Goal: Task Accomplishment & Management: Use online tool/utility

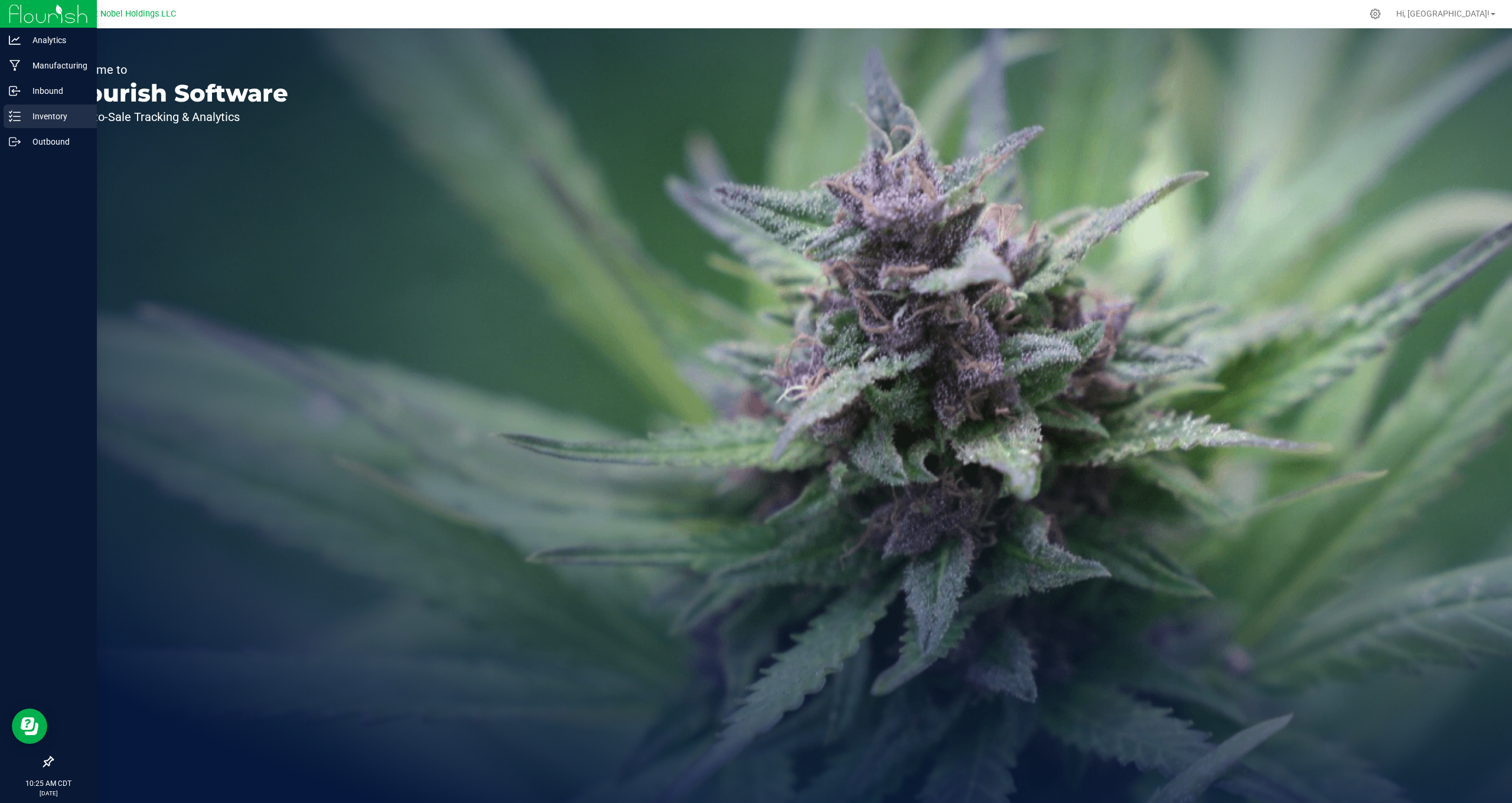
click at [42, 122] on p "Inventory" at bounding box center [56, 116] width 71 height 14
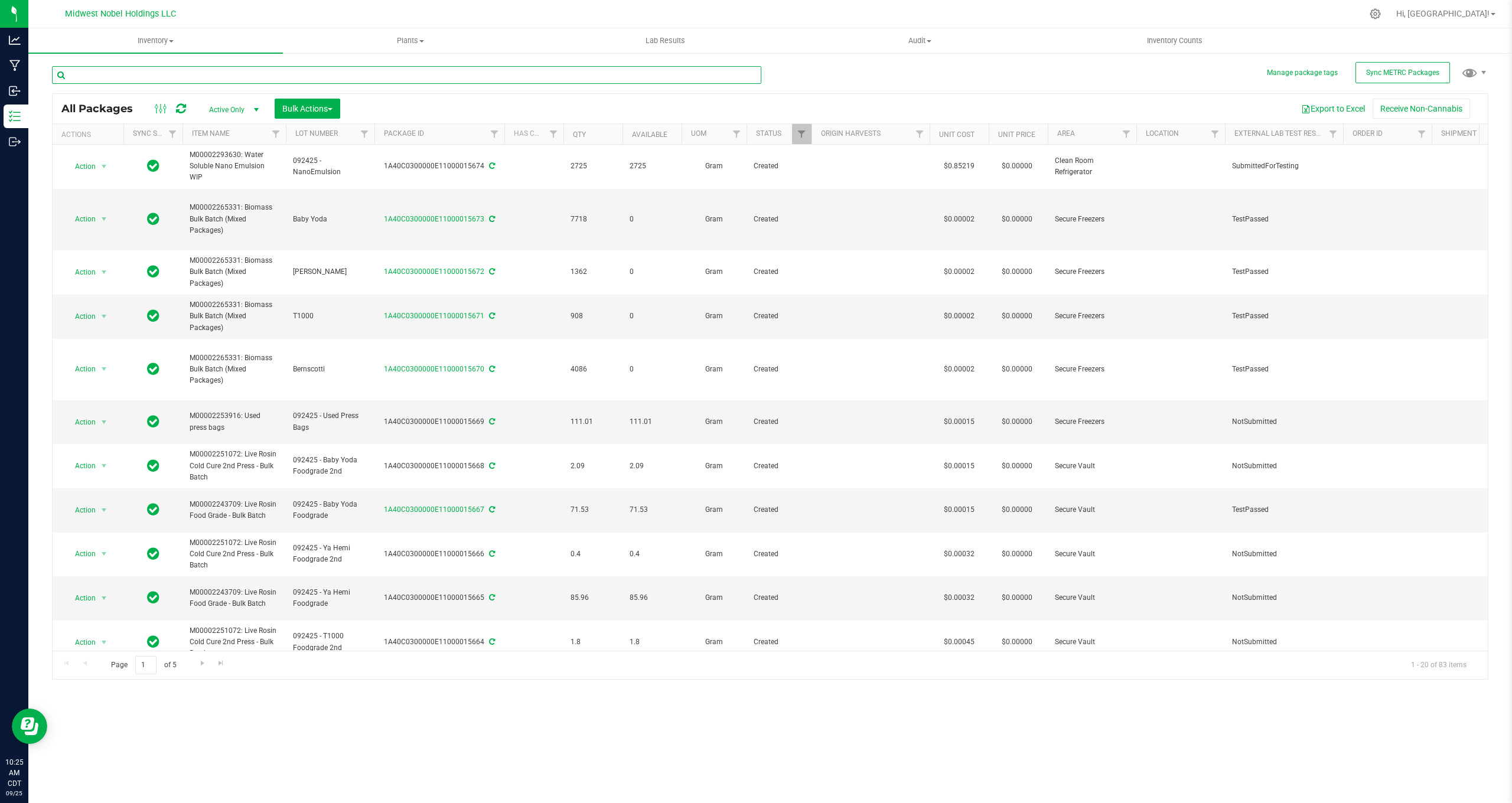
click at [221, 74] on input "text" at bounding box center [407, 75] width 710 height 18
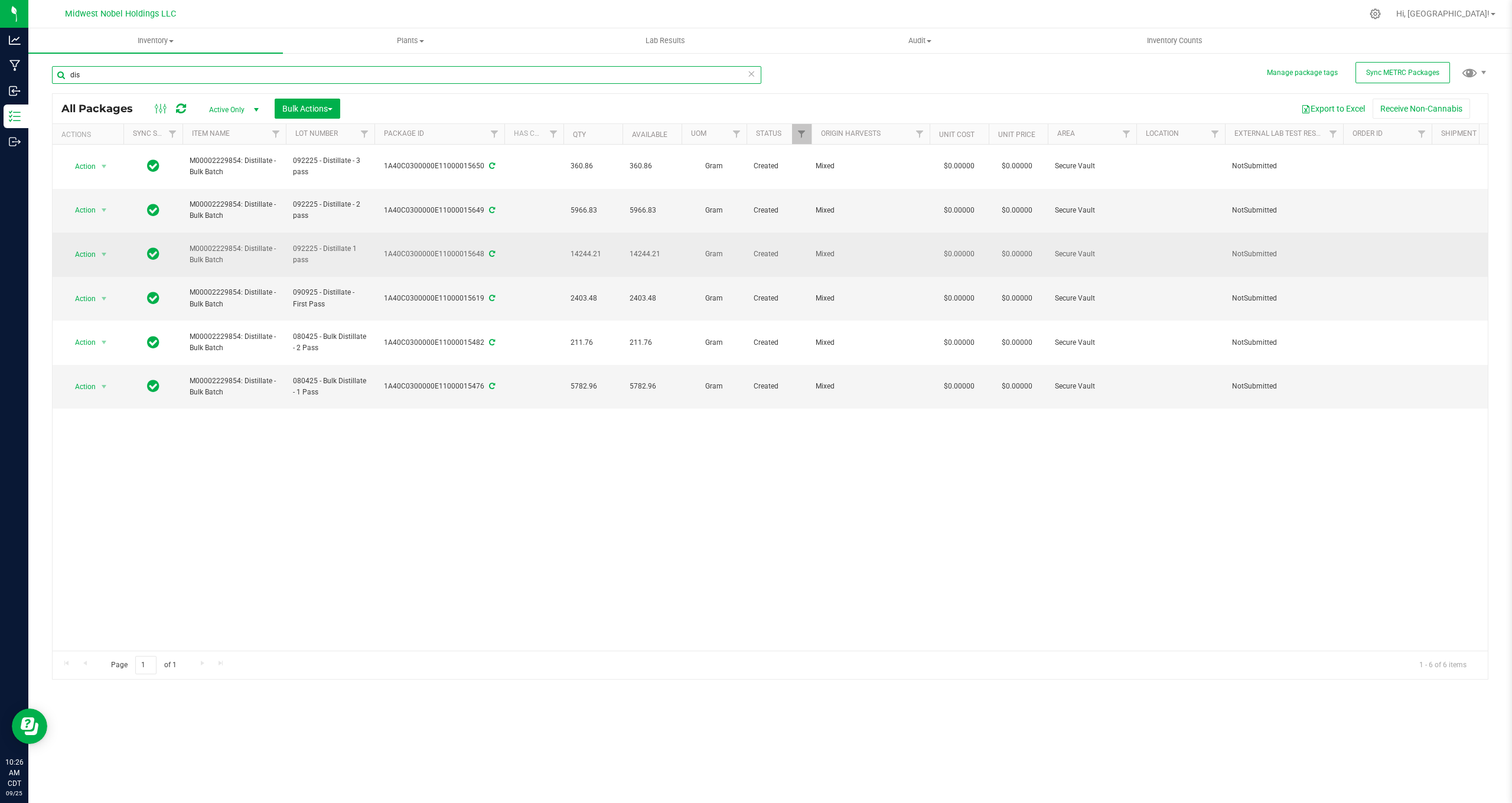
type input "dis"
click at [598, 249] on span "14244.21" at bounding box center [593, 255] width 45 height 11
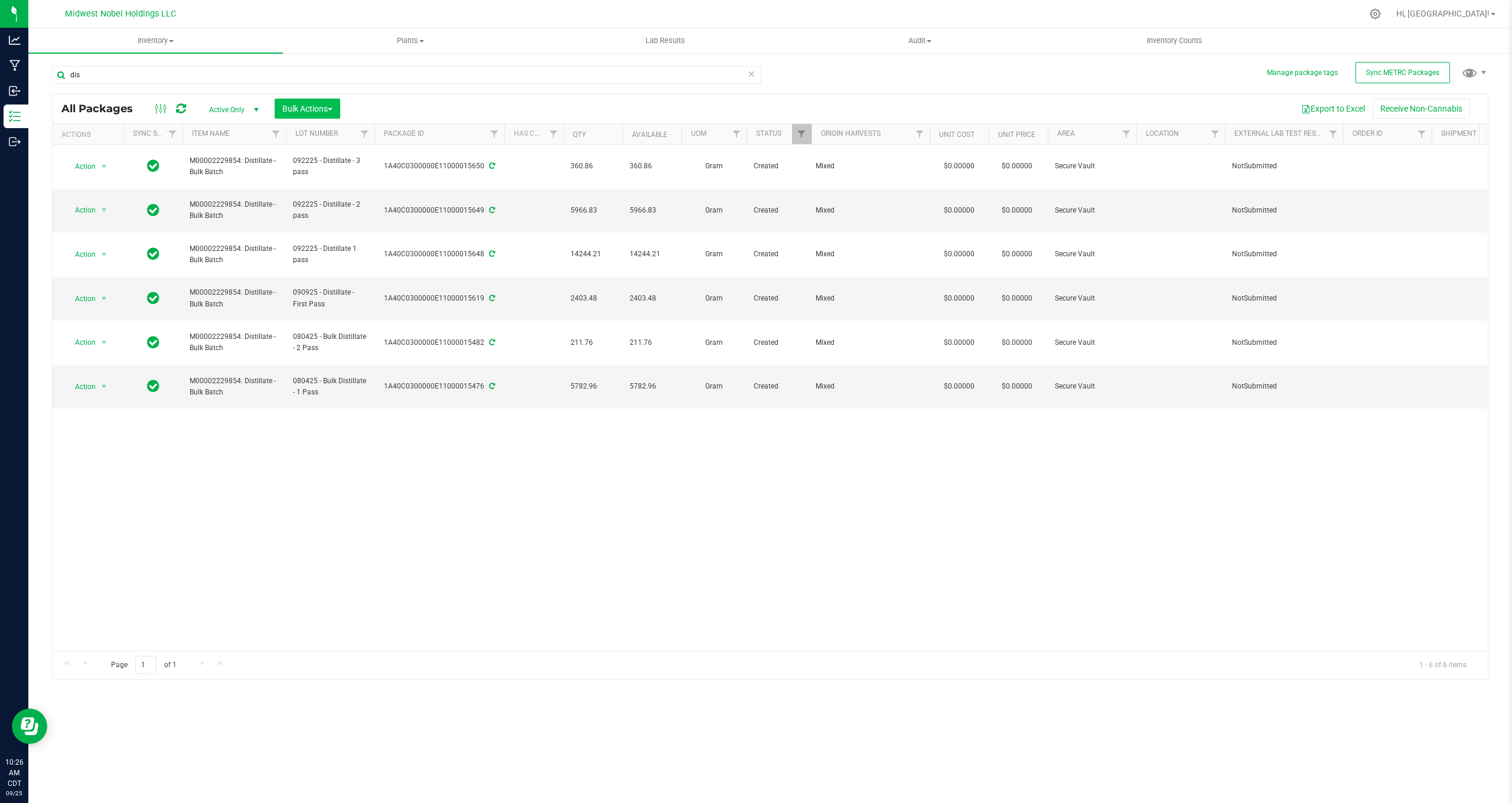
click at [318, 100] on button "Bulk Actions" at bounding box center [307, 108] width 66 height 20
click at [115, 374] on div "Action Action Adjust qty Create package Edit attributes Global inventory Locate…" at bounding box center [770, 398] width 1436 height 506
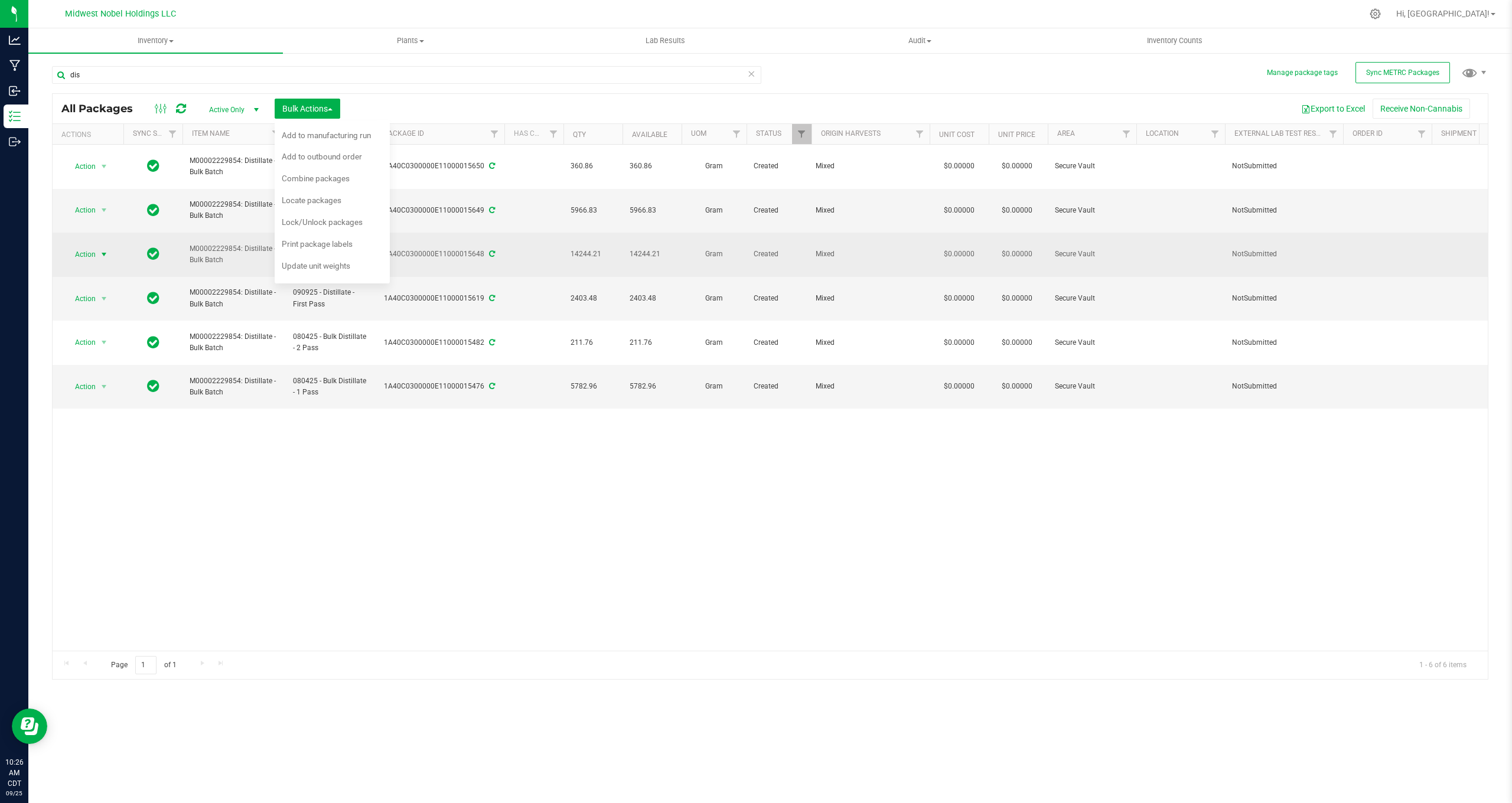
click at [100, 250] on span "select" at bounding box center [103, 254] width 9 height 9
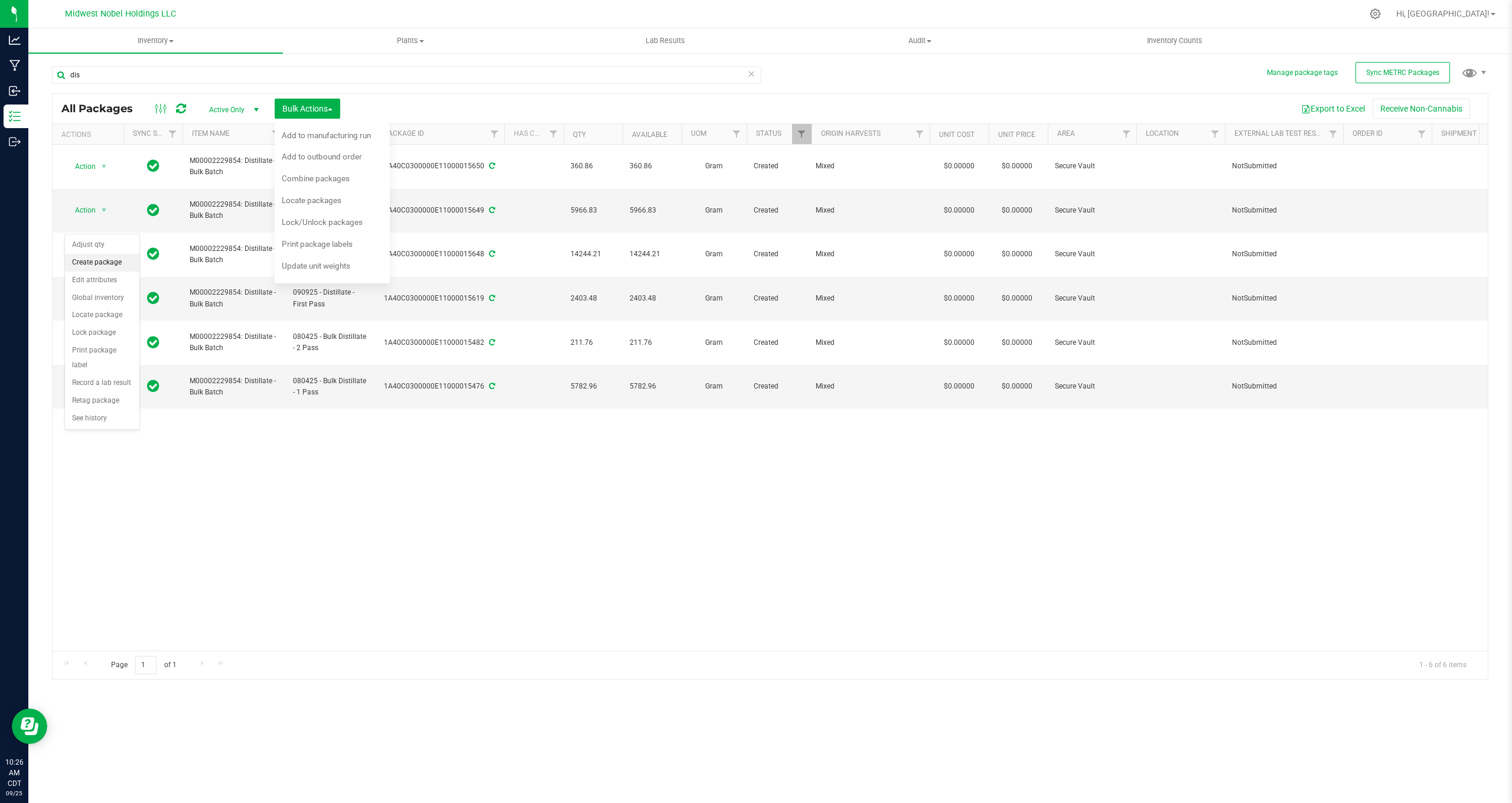
click at [94, 262] on li "Create package" at bounding box center [102, 262] width 74 height 18
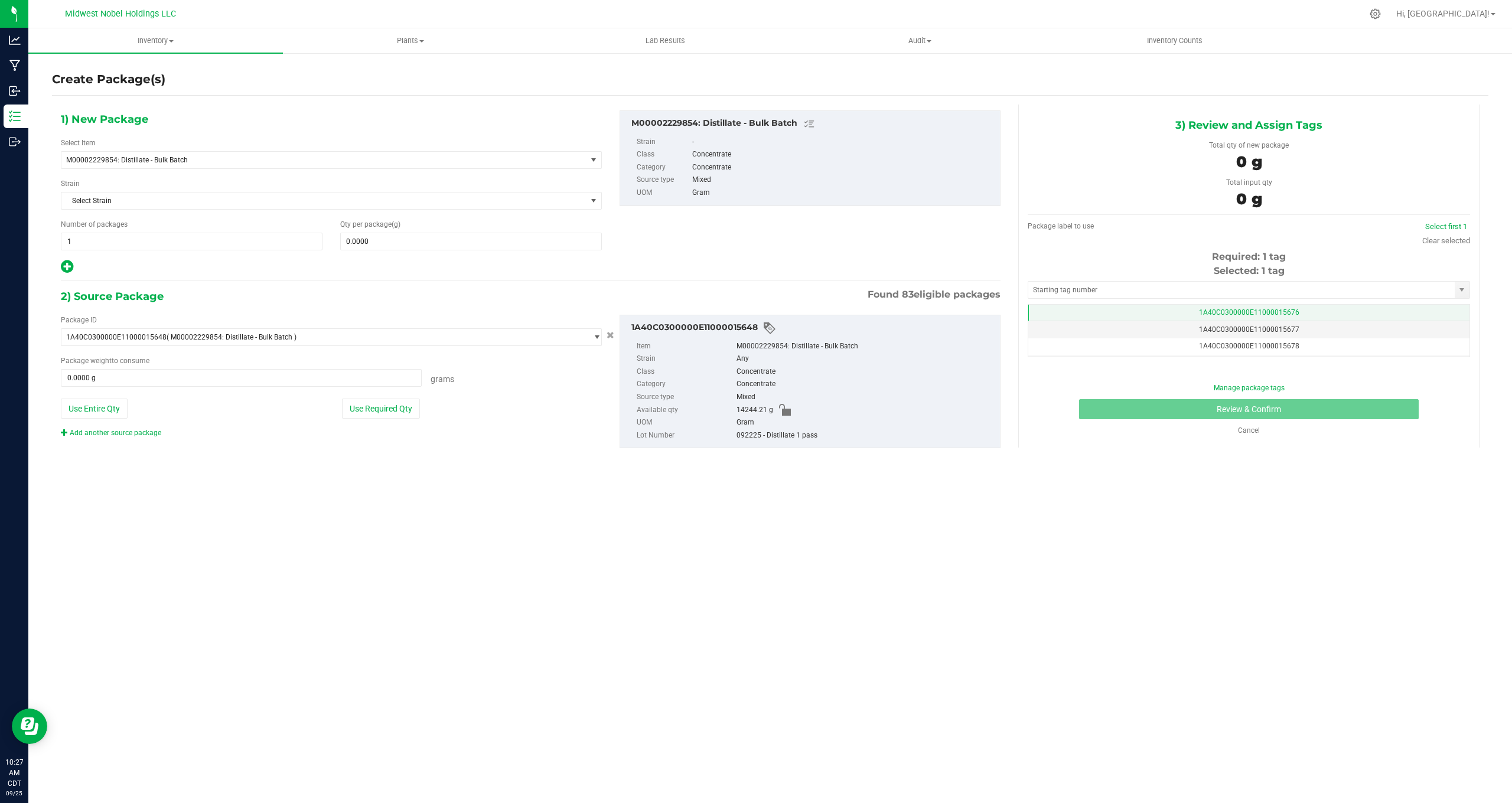
click at [1284, 310] on span "1A40C0300000E11000015676" at bounding box center [1249, 312] width 101 height 9
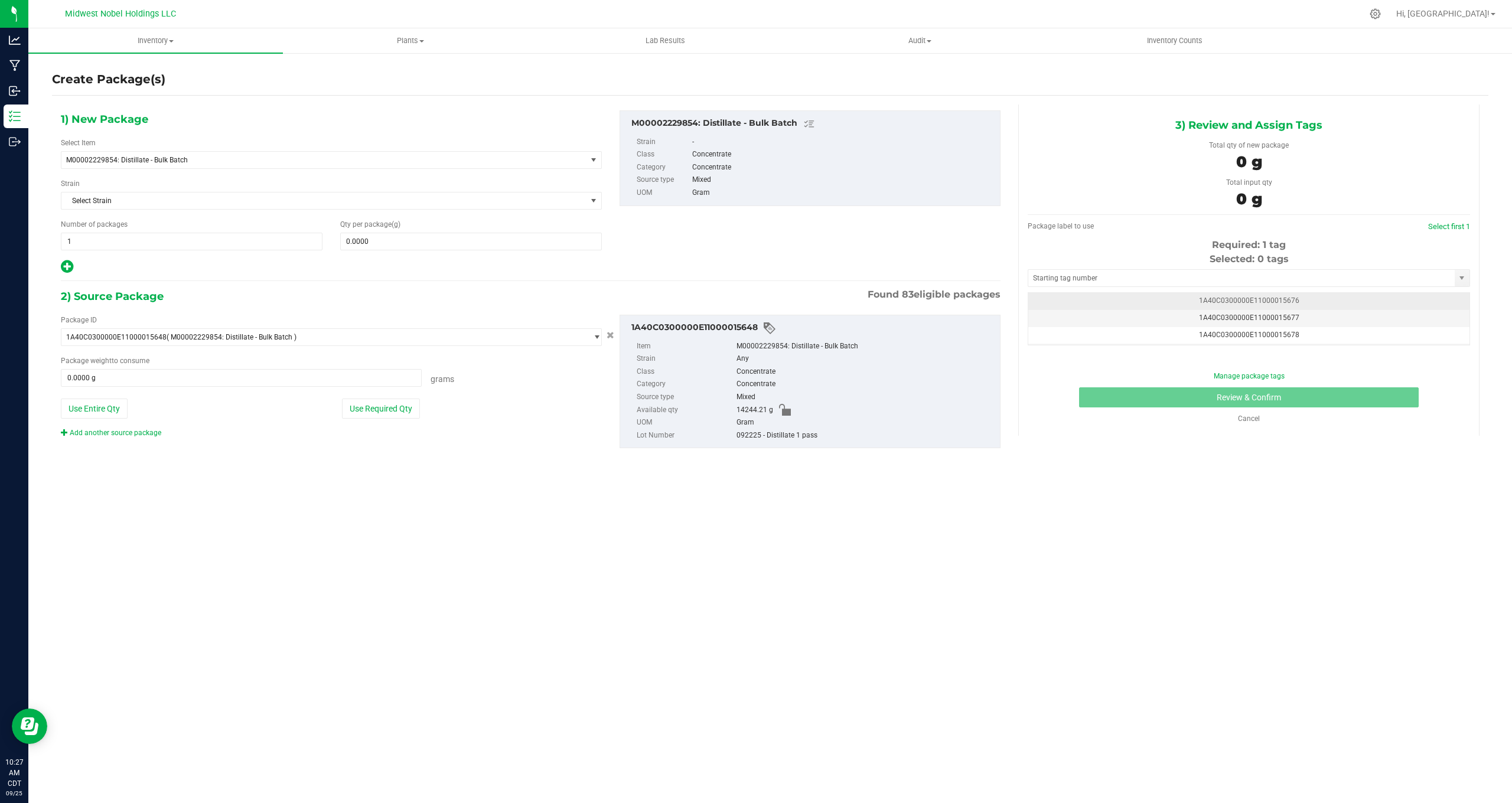
click at [1282, 304] on span "1A40C0300000E11000015676" at bounding box center [1249, 301] width 101 height 9
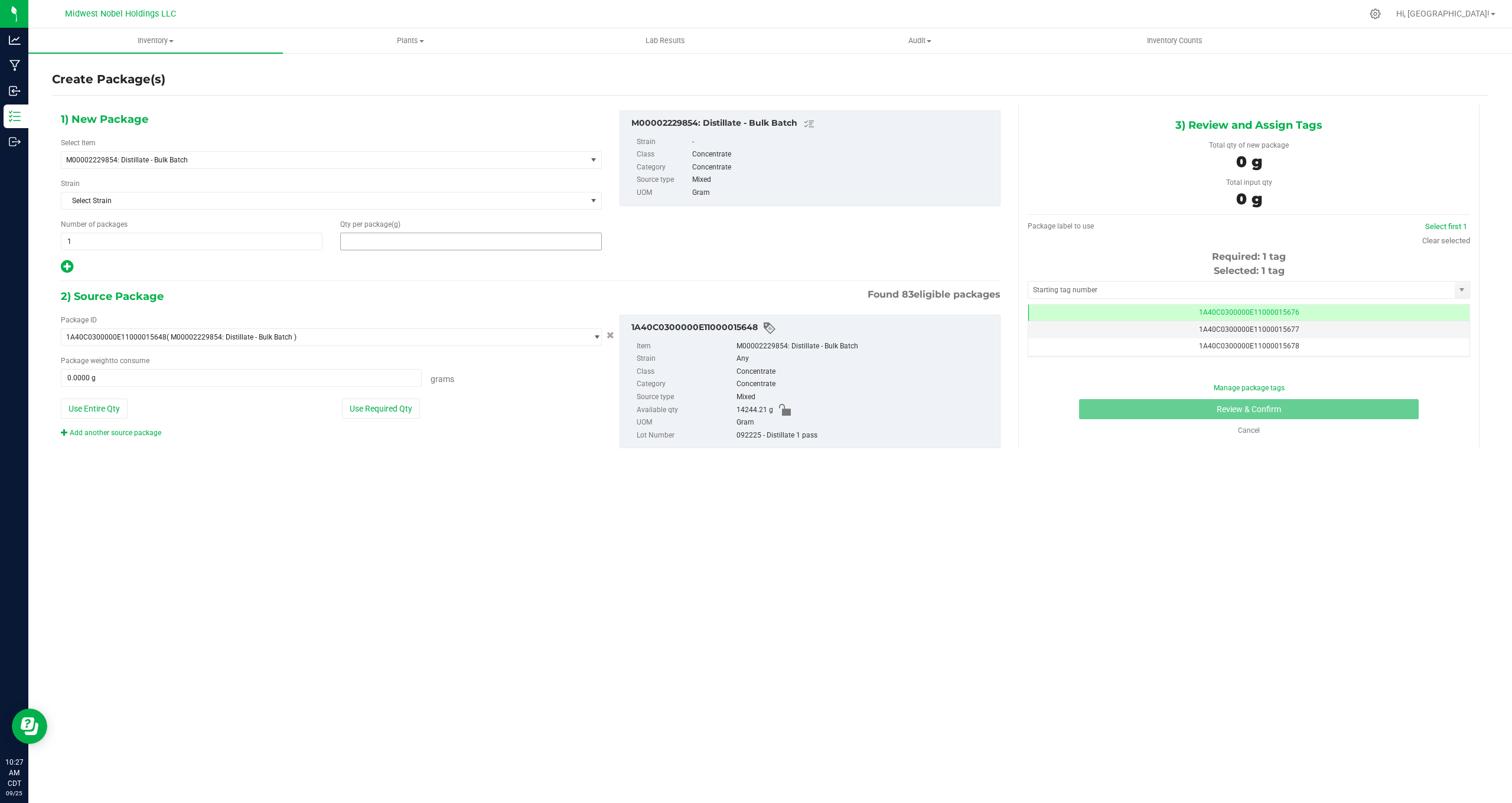
click at [376, 242] on span at bounding box center [471, 241] width 262 height 18
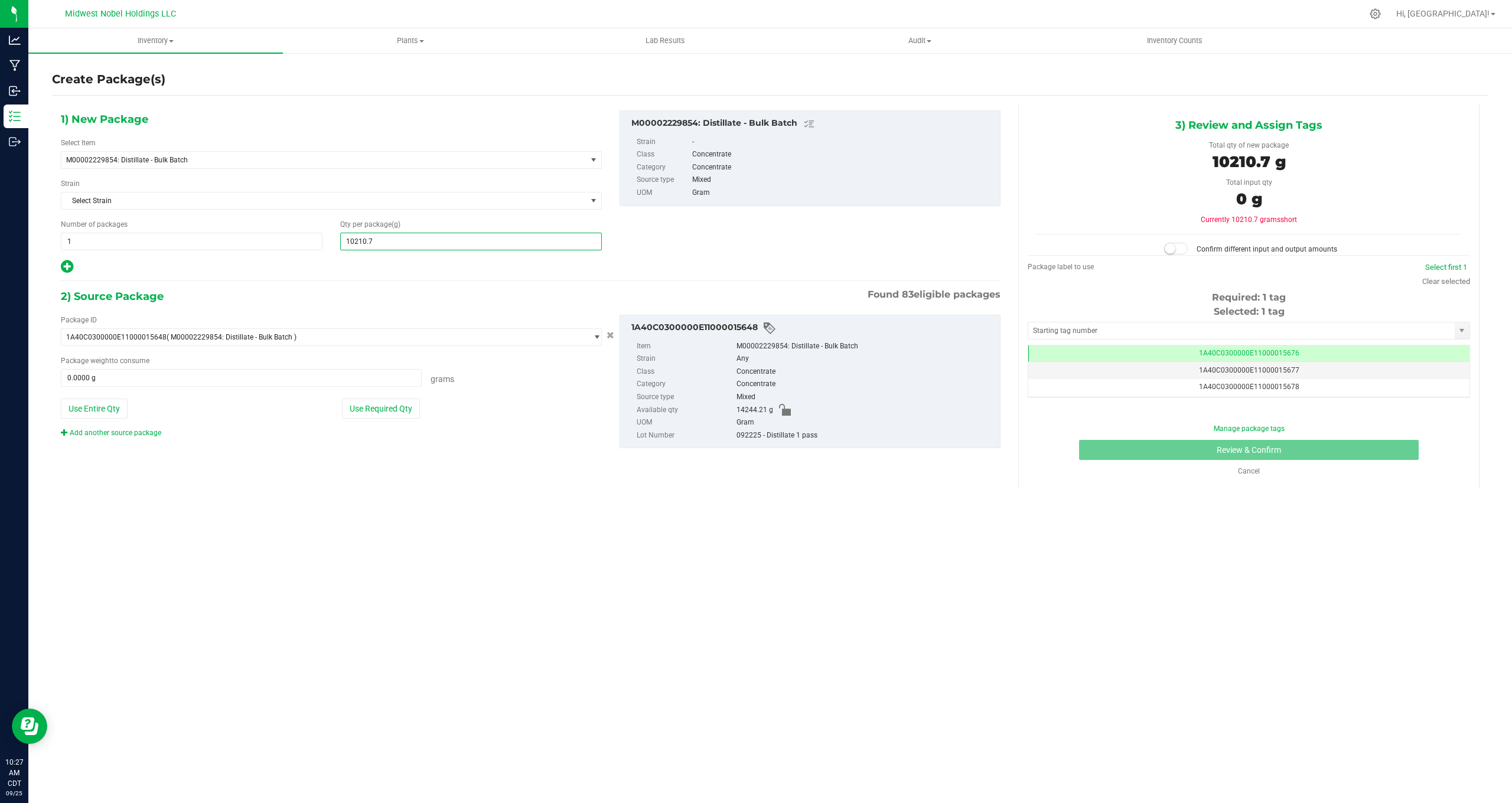
type input "10210.78"
type input "10,210.7800"
click at [371, 408] on button "Use Required Qty" at bounding box center [381, 409] width 78 height 20
type input "10210.7800 g"
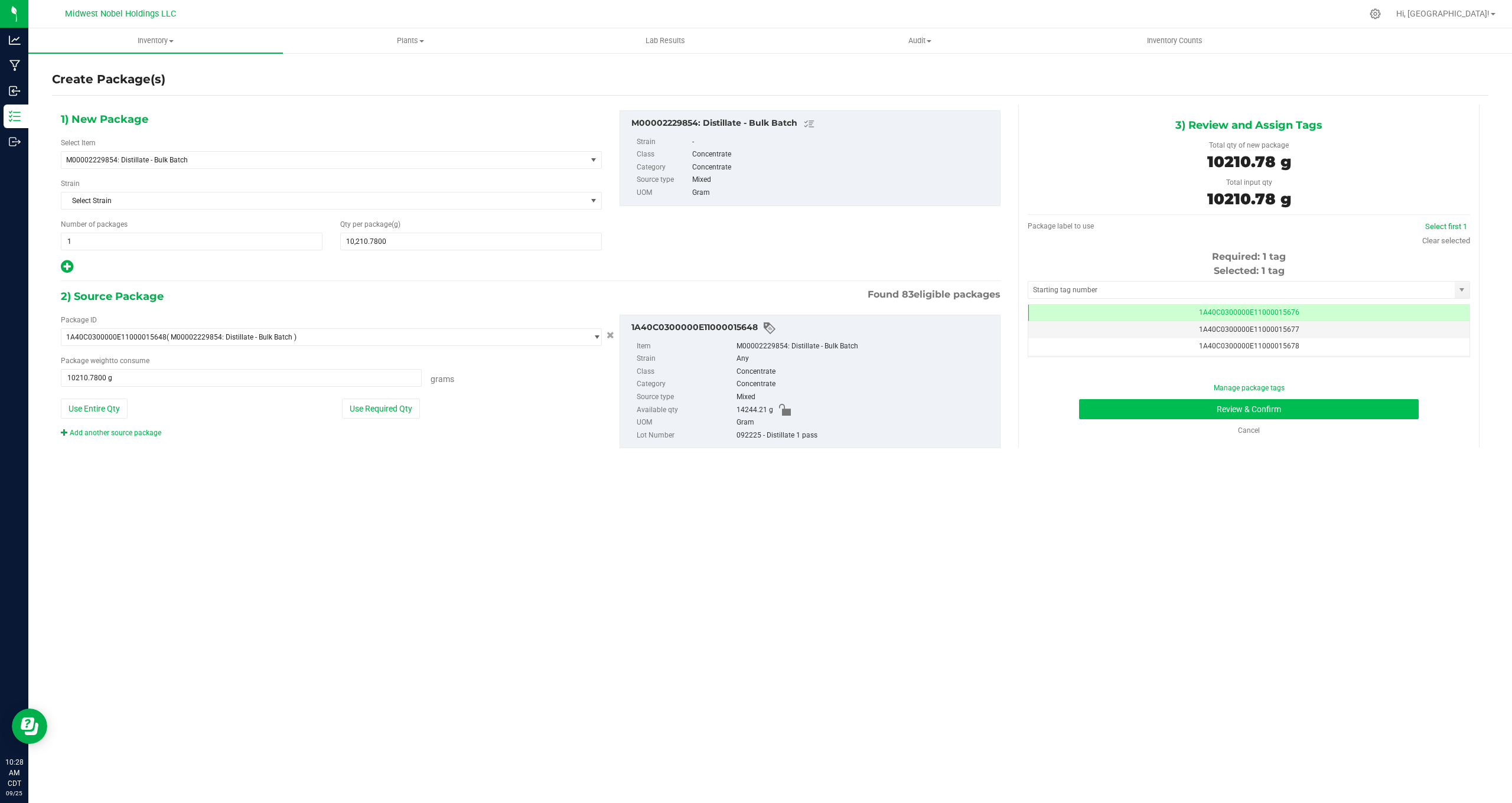
click at [1152, 411] on button "Review & Confirm" at bounding box center [1249, 409] width 339 height 20
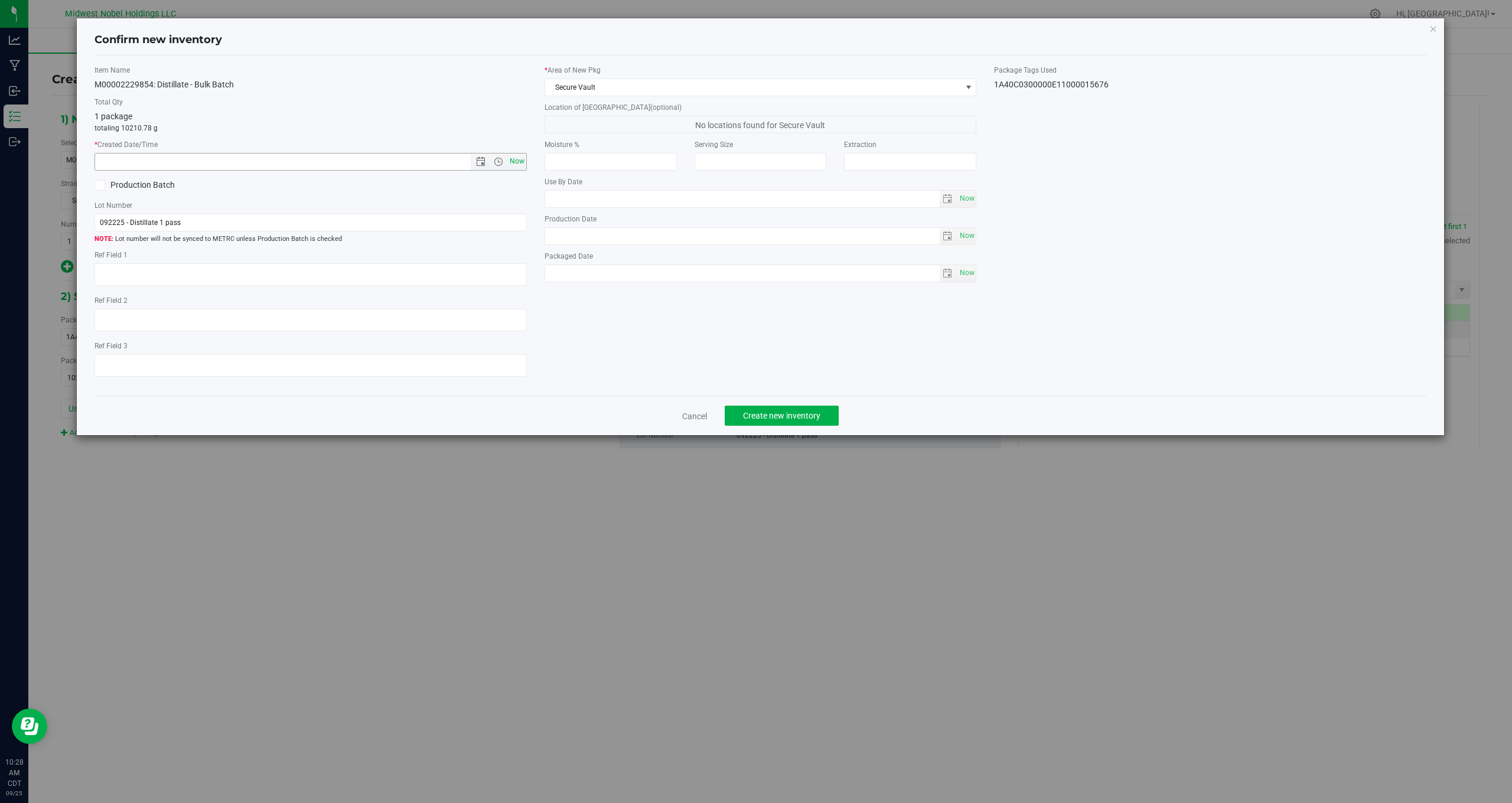
click at [516, 160] on span "Now" at bounding box center [517, 162] width 20 height 17
type input "[DATE] 10:28 AM"
click at [812, 417] on span "Create new inventory" at bounding box center [782, 415] width 78 height 9
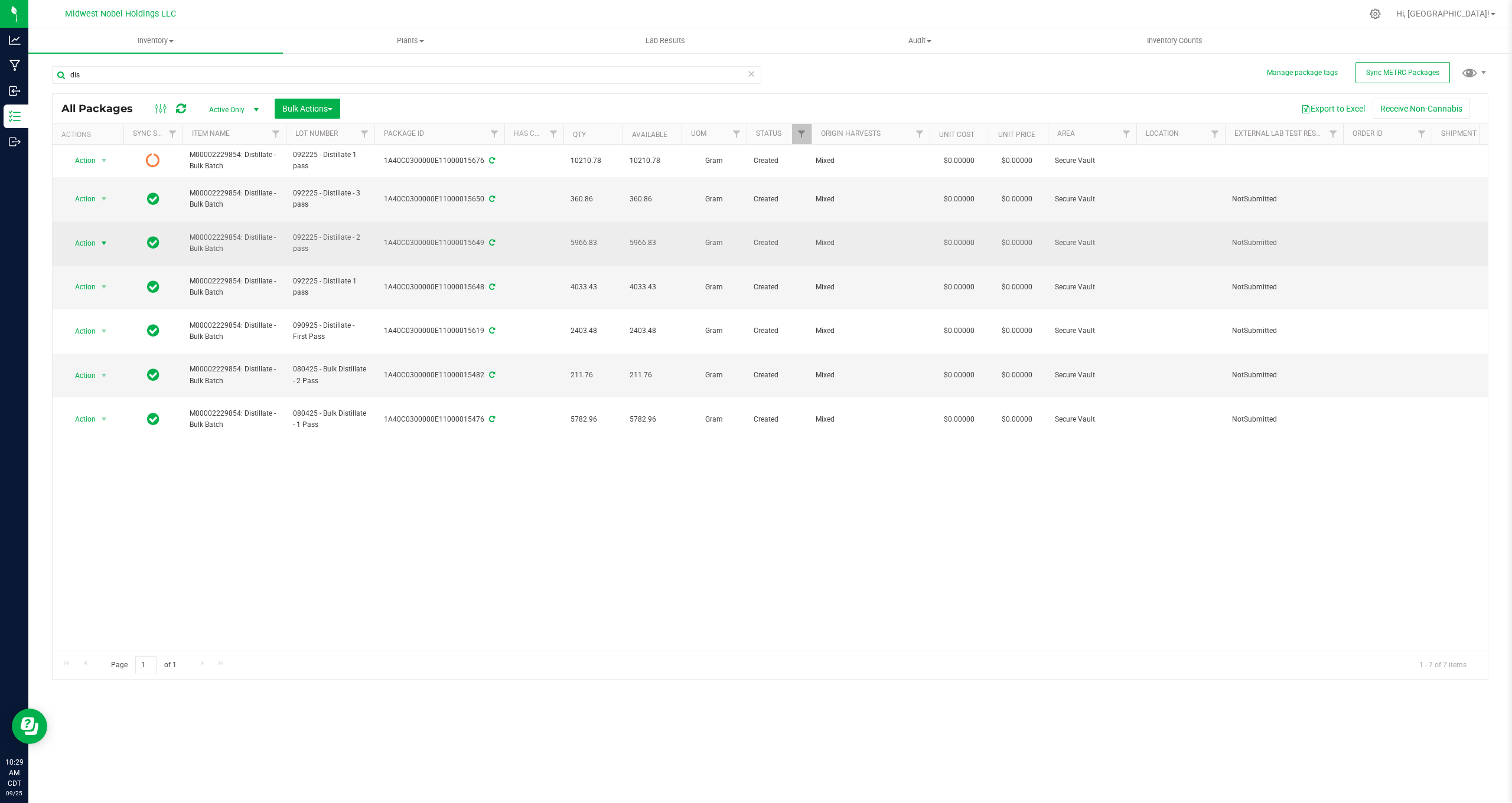
click at [107, 239] on span "select" at bounding box center [103, 243] width 9 height 9
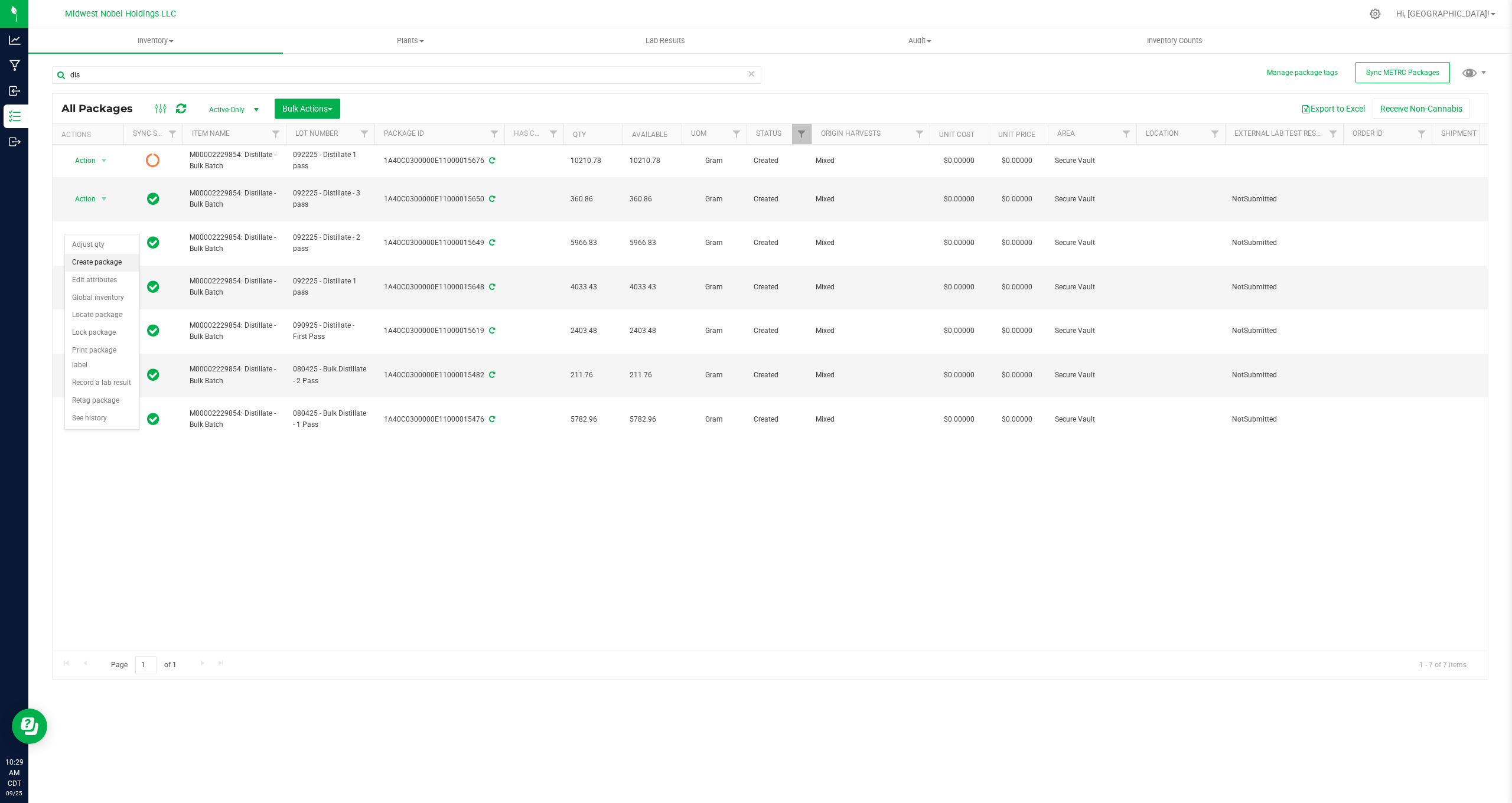
click at [86, 262] on li "Create package" at bounding box center [102, 262] width 74 height 18
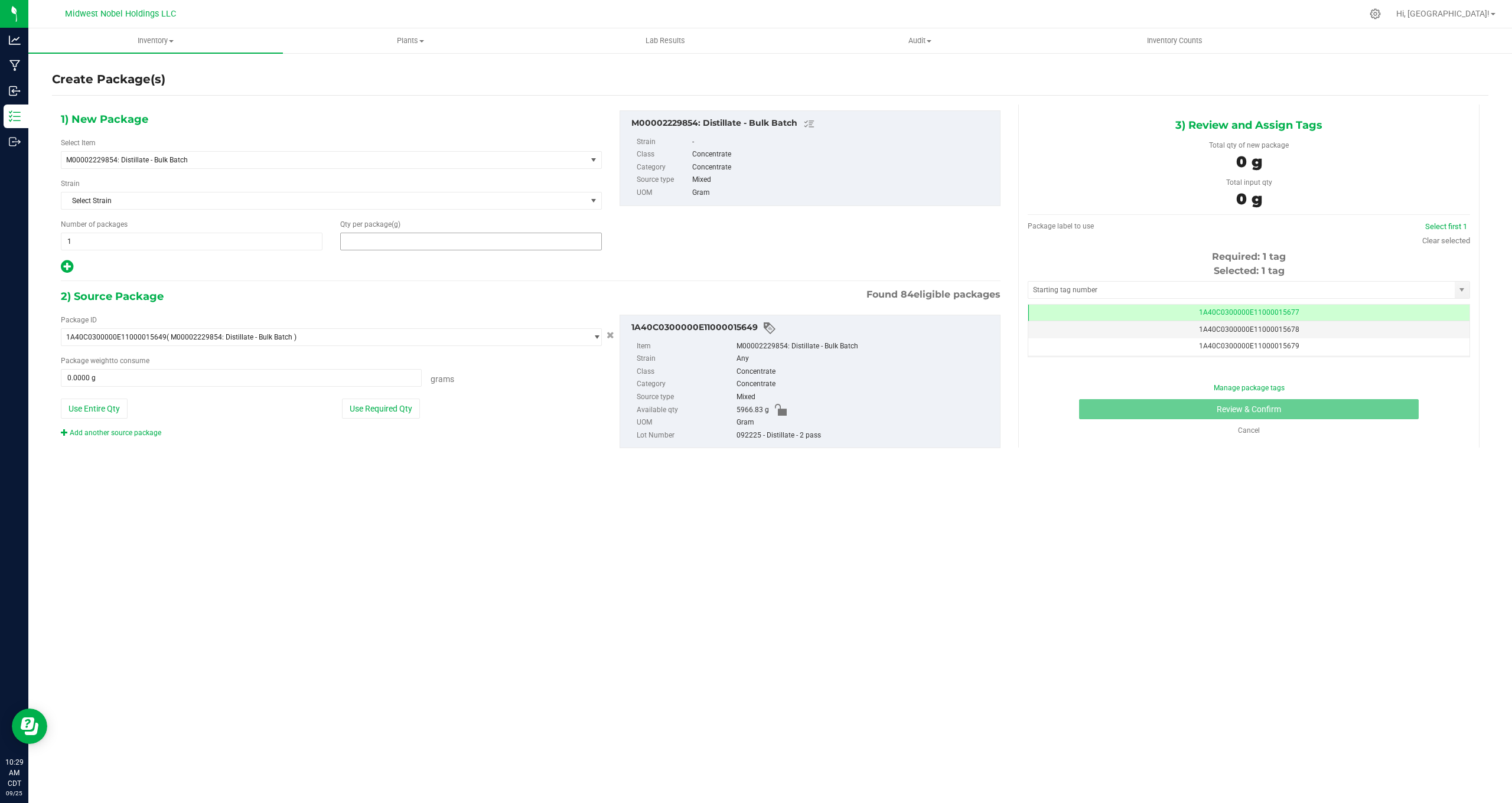
click at [376, 240] on span at bounding box center [471, 241] width 262 height 18
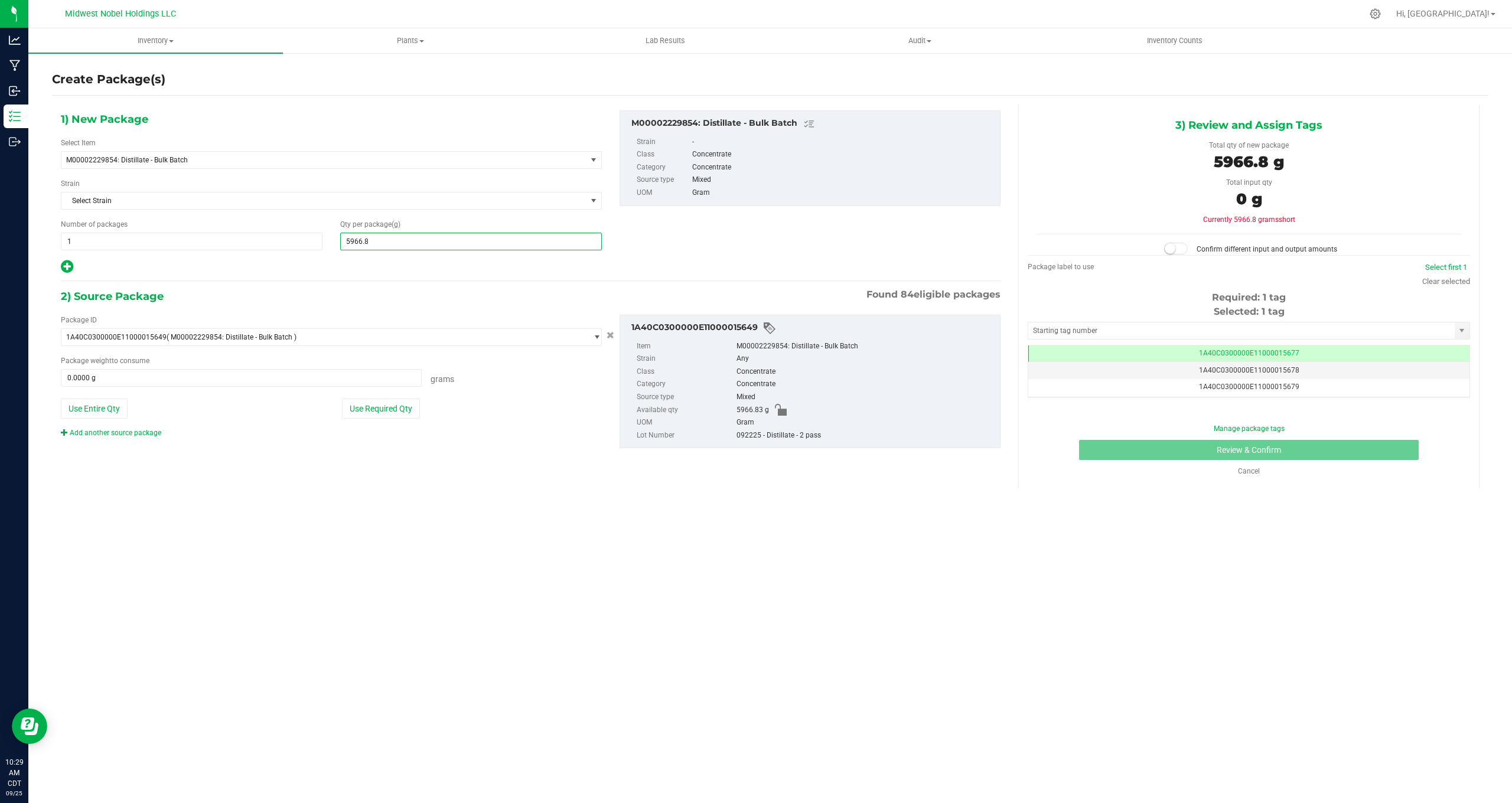
type input "5966.83"
type input "5,966.8300"
click at [372, 411] on button "Use Required Qty" at bounding box center [381, 409] width 78 height 20
type input "5966.8300 g"
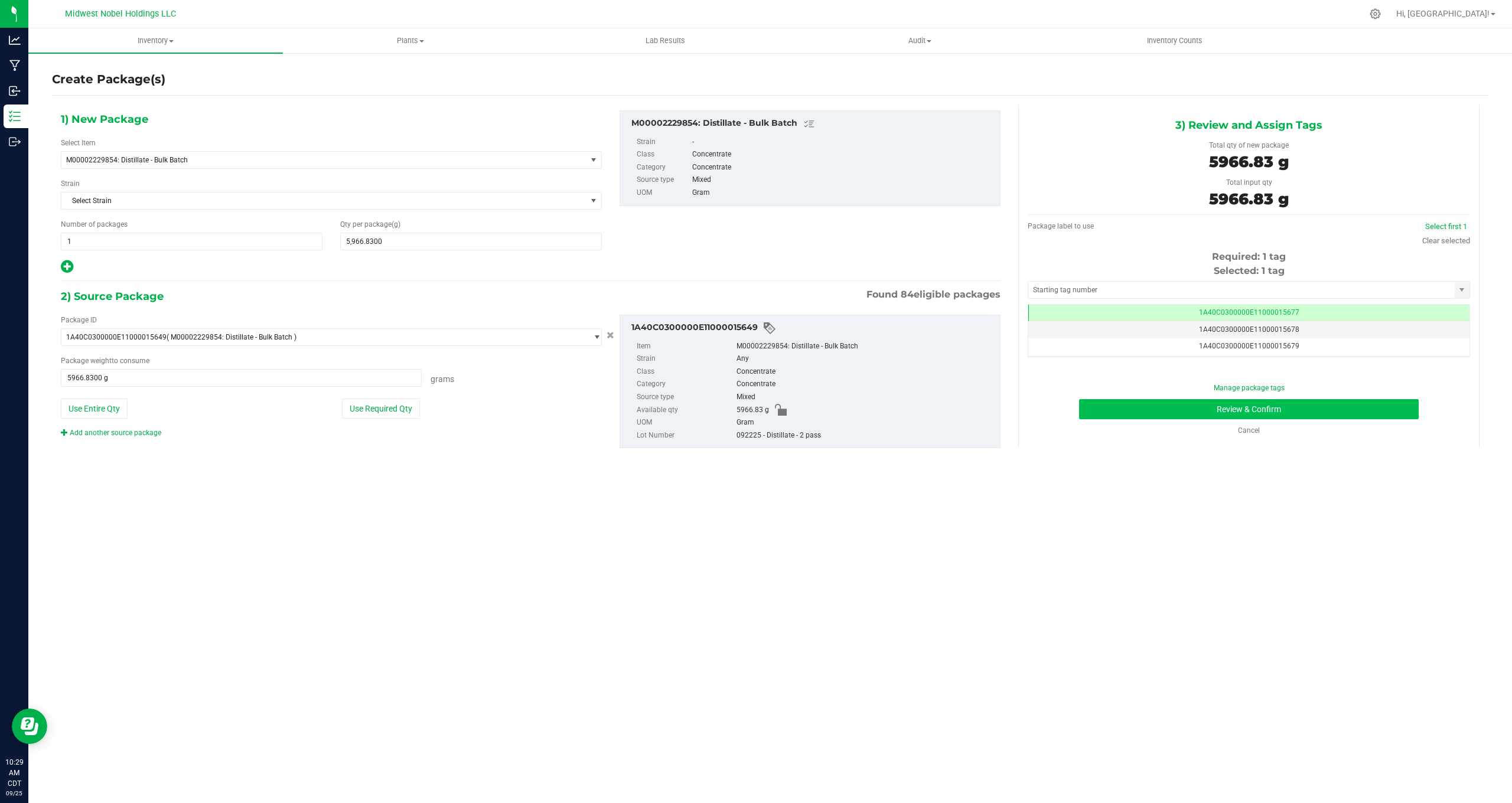
click at [1241, 410] on button "Review & Confirm" at bounding box center [1249, 409] width 339 height 20
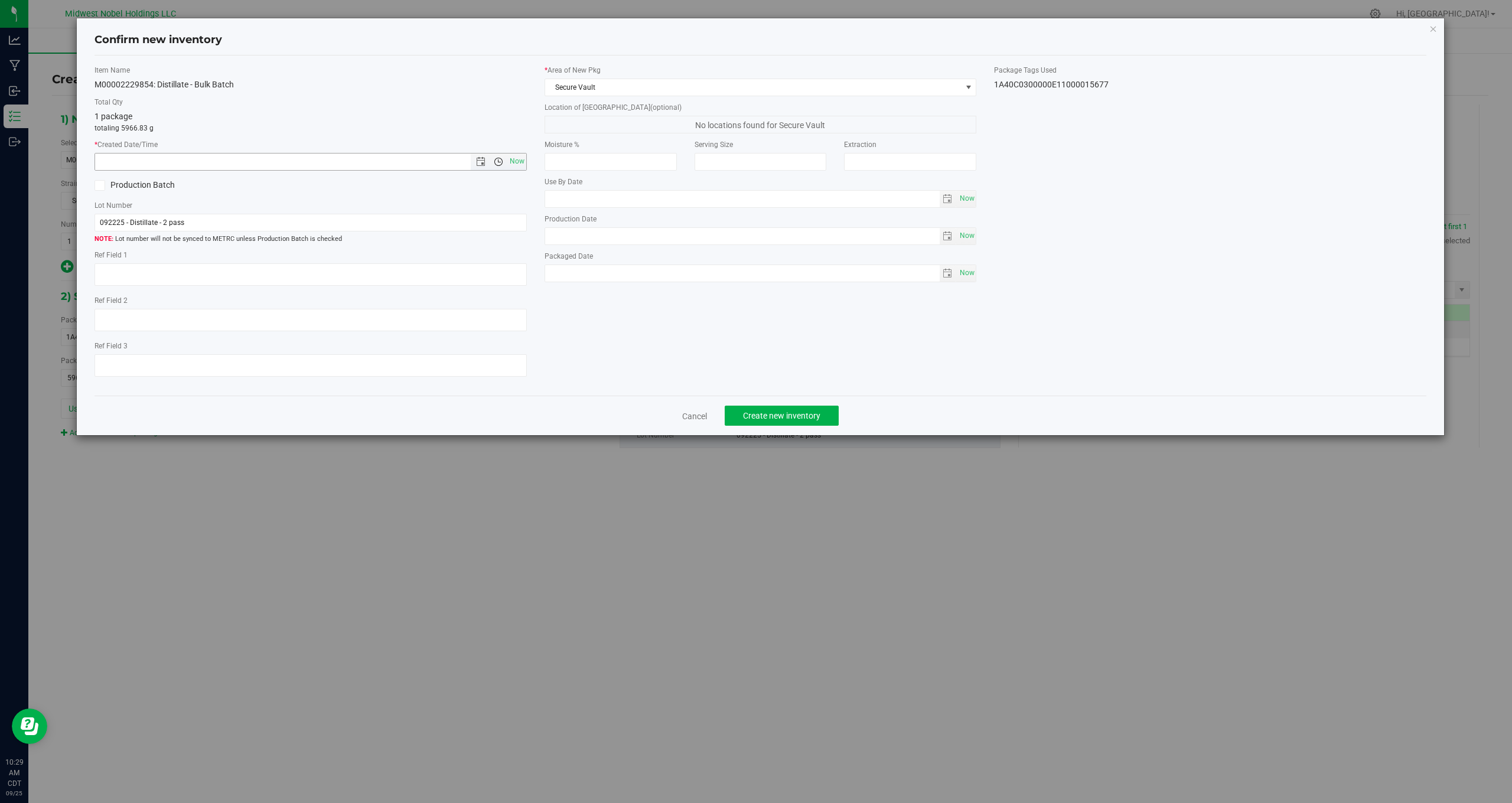
click at [506, 157] on span "Open the time view" at bounding box center [498, 161] width 20 height 9
click at [510, 160] on span "Now" at bounding box center [517, 162] width 20 height 17
type input "[DATE] 10:29 AM"
click at [776, 415] on span "Create new inventory" at bounding box center [782, 415] width 78 height 9
